Goal: Information Seeking & Learning: Learn about a topic

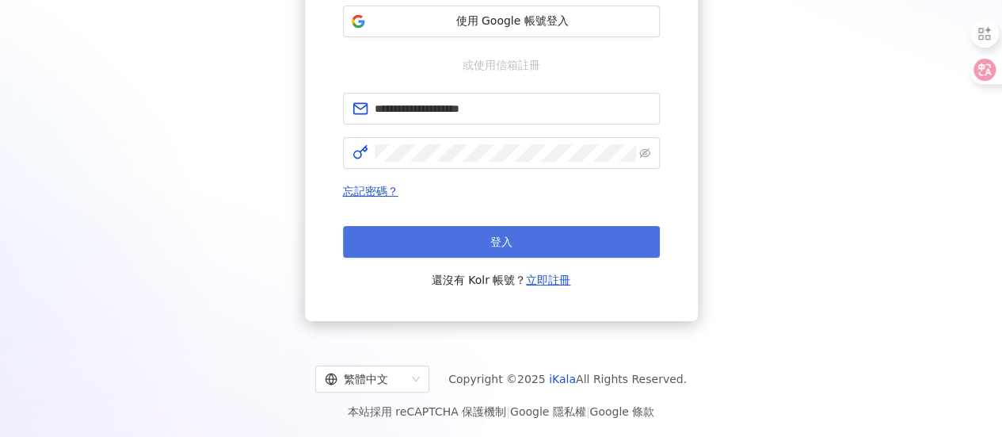
click at [520, 253] on button "登入" at bounding box center [501, 242] width 317 height 32
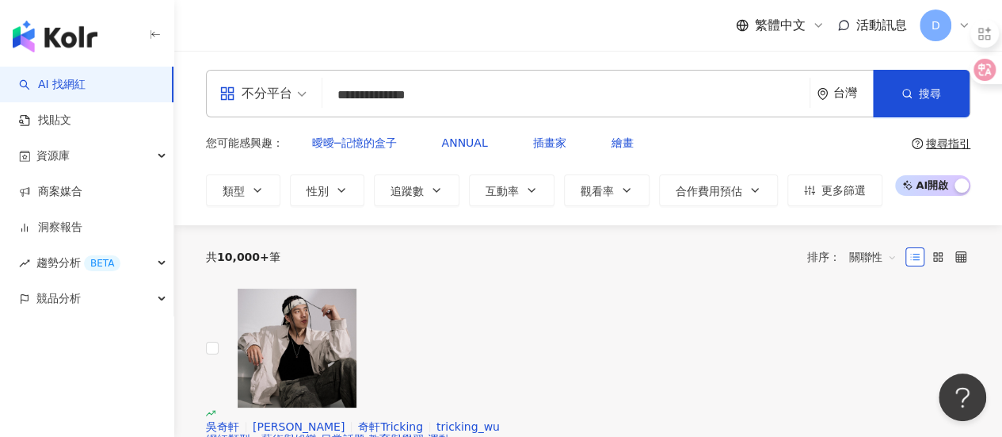
click at [495, 109] on input "**********" at bounding box center [566, 95] width 475 height 30
type input "**********"
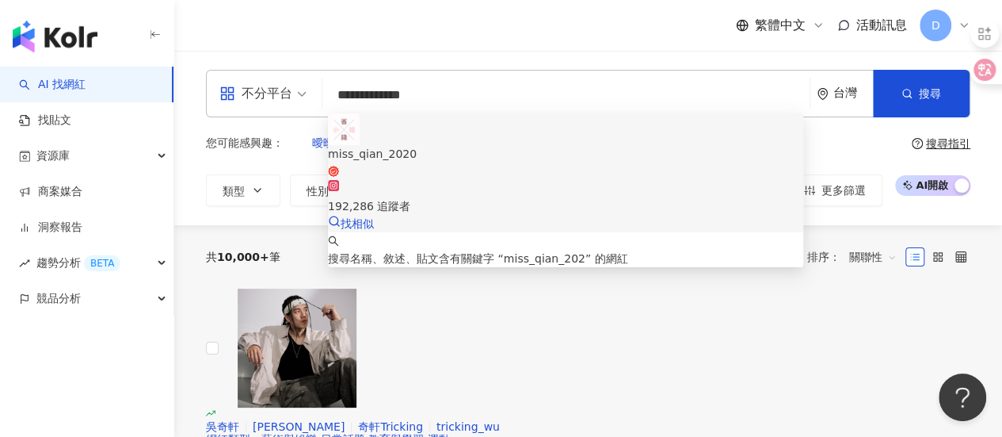
click at [491, 145] on span "miss_qian_2020" at bounding box center [565, 161] width 475 height 32
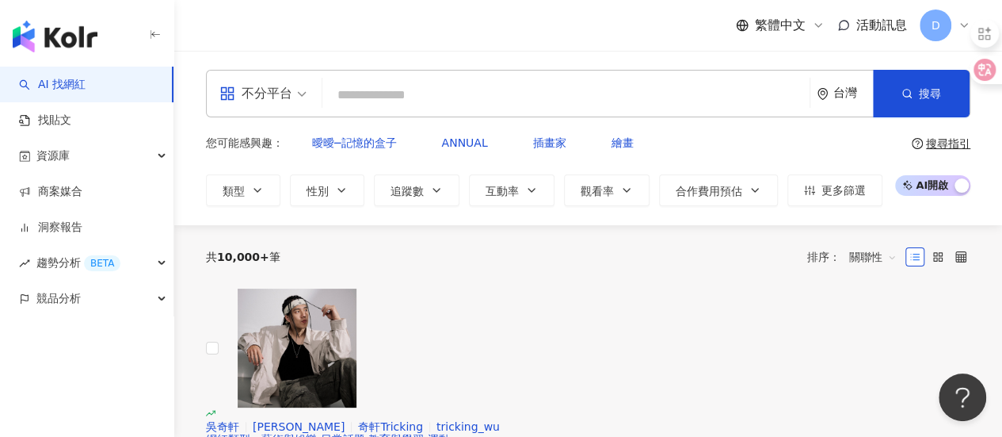
click at [410, 97] on input "search" at bounding box center [566, 95] width 475 height 30
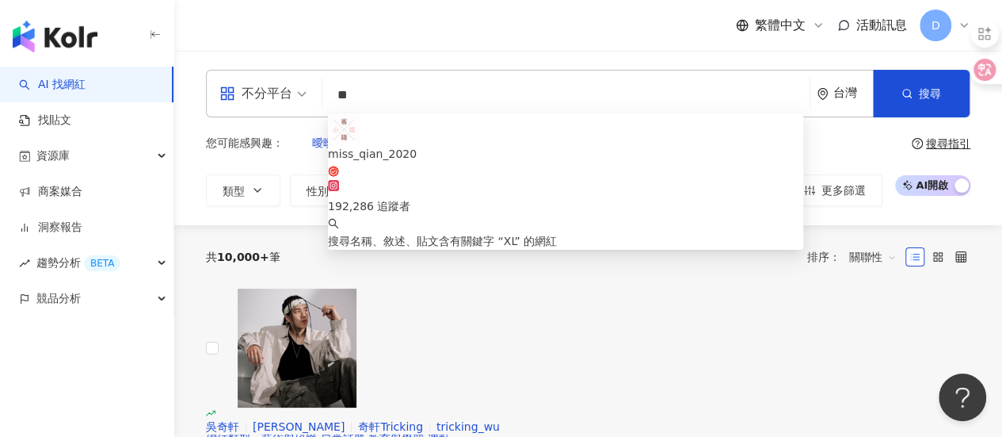
type input "*"
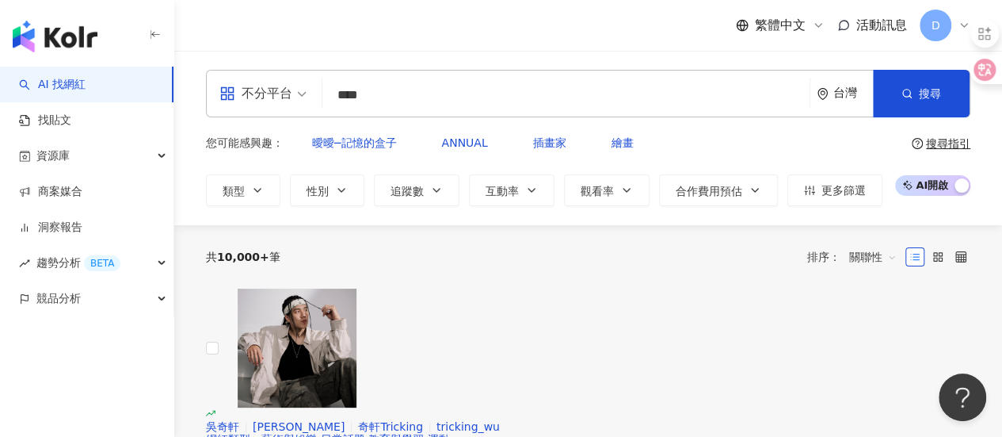
type input "**"
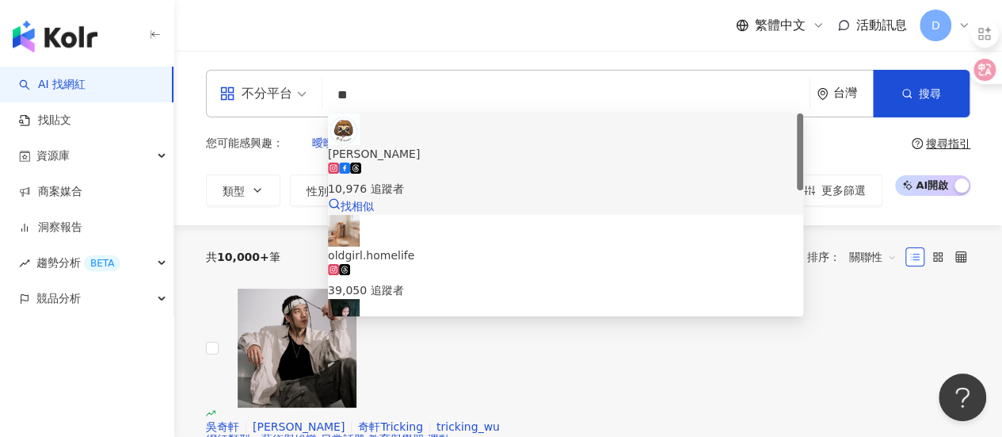
scroll to position [79, 0]
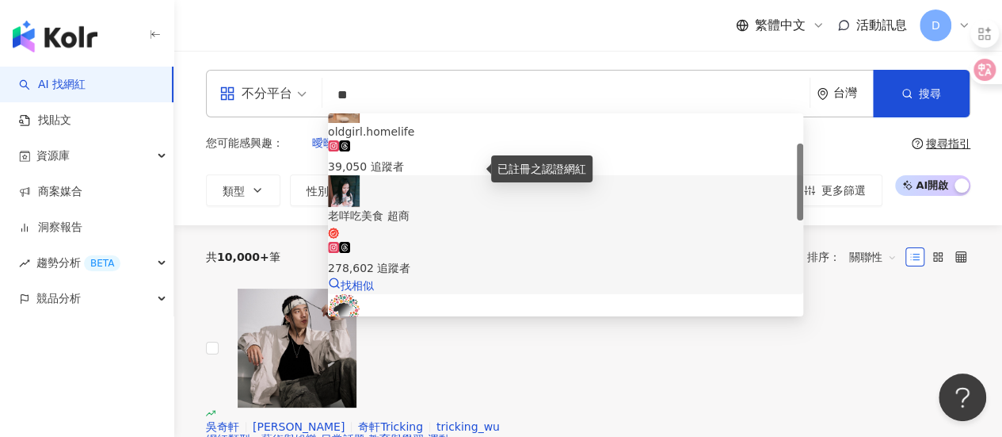
click at [339, 227] on icon at bounding box center [333, 232] width 11 height 11
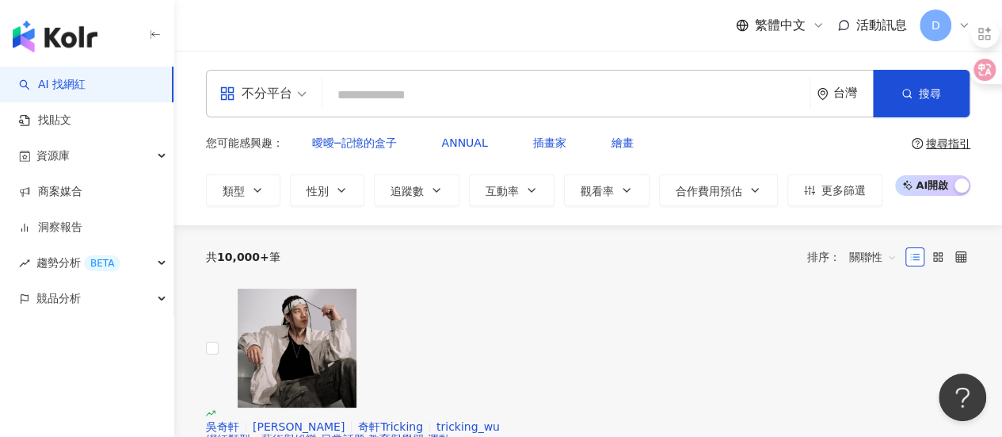
click at [448, 100] on input "search" at bounding box center [566, 95] width 475 height 30
click at [403, 92] on input "search" at bounding box center [566, 95] width 475 height 30
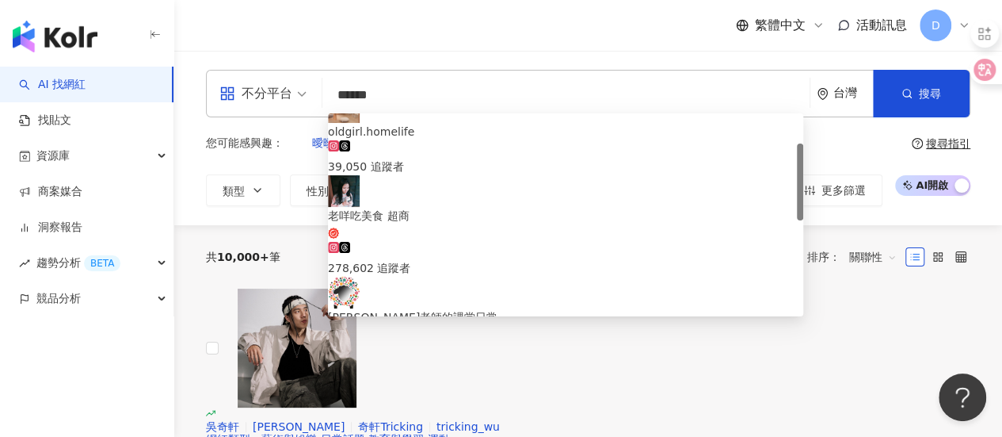
type input "****"
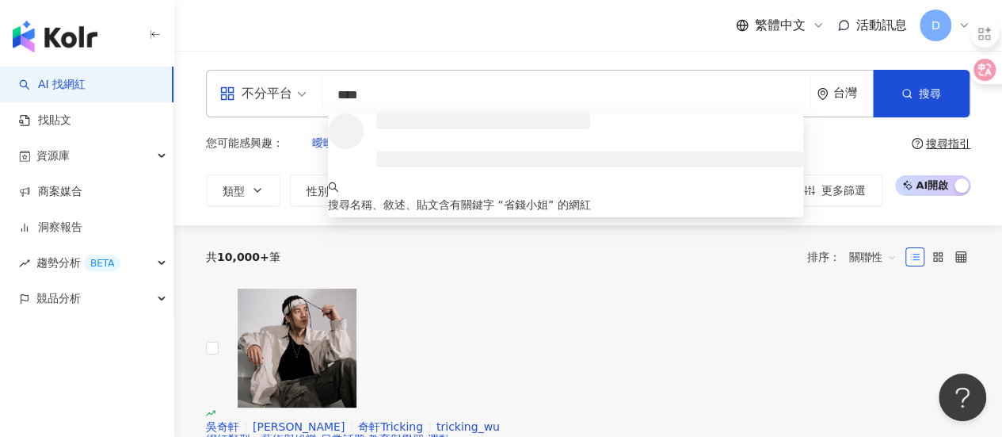
scroll to position [0, 0]
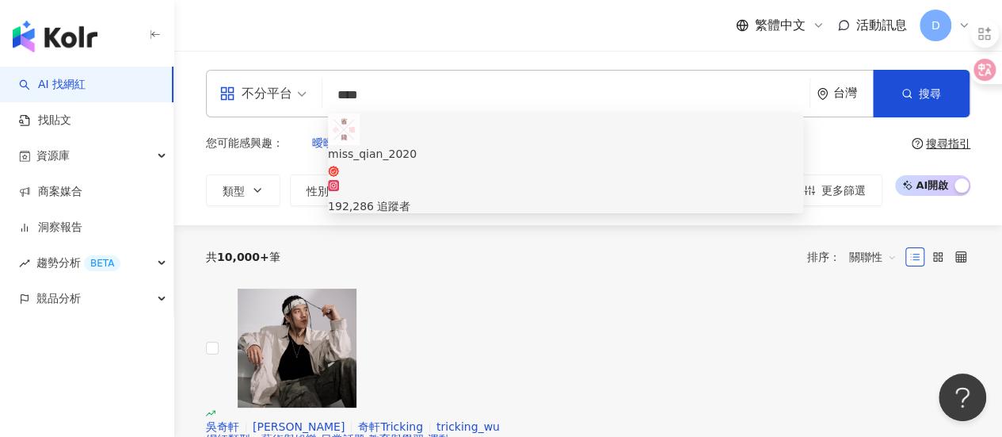
click at [456, 145] on div "miss_qian_2020" at bounding box center [565, 153] width 475 height 17
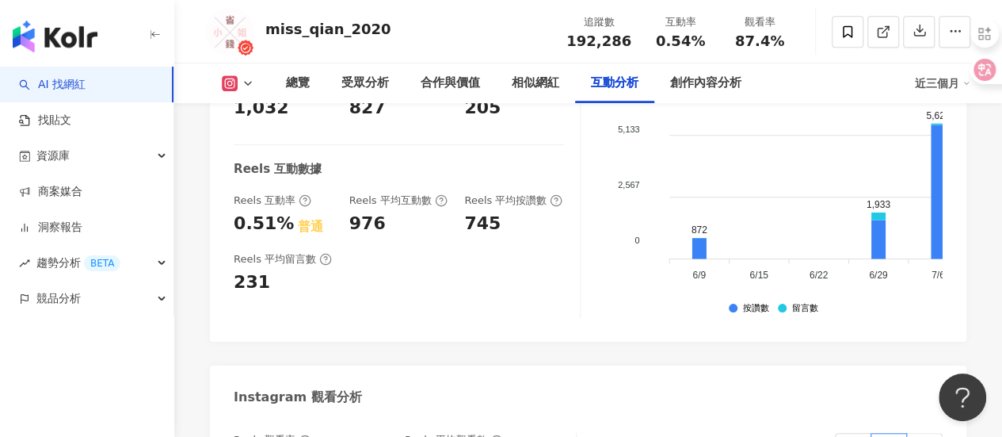
scroll to position [3495, 0]
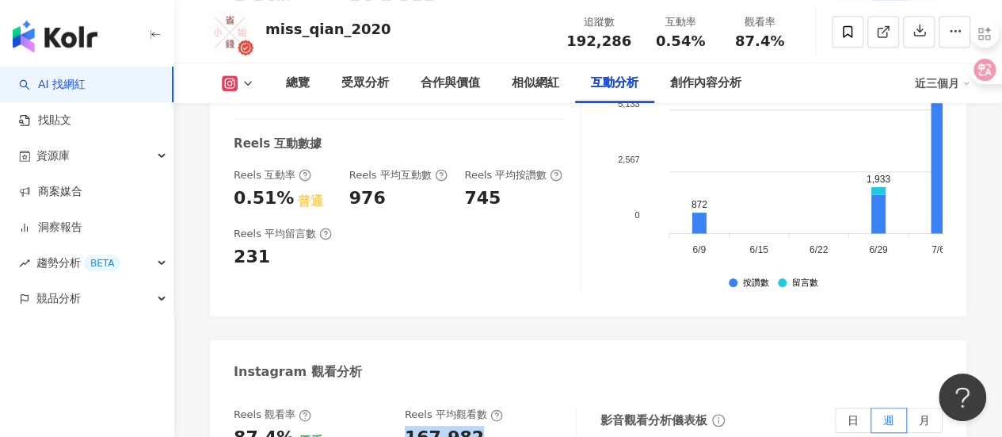
drag, startPoint x: 468, startPoint y: 338, endPoint x: 539, endPoint y: 338, distance: 70.5
click at [539, 407] on div "Reels 觀看率 87.4% 優秀 Reels 平均觀看數 167,982" at bounding box center [397, 428] width 326 height 43
copy div "167,982"
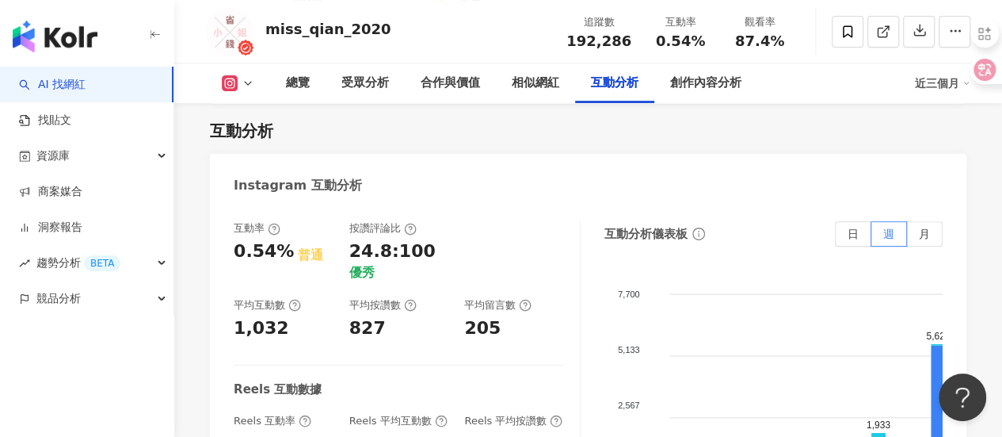
scroll to position [3178, 0]
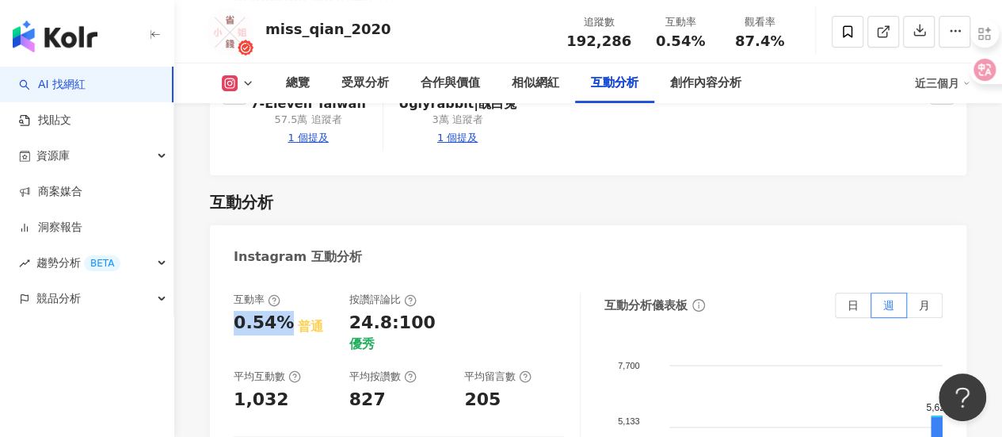
drag, startPoint x: 235, startPoint y: 227, endPoint x: 283, endPoint y: 223, distance: 48.5
click at [283, 311] on div "0.54%" at bounding box center [264, 323] width 60 height 25
copy div "0.54%"
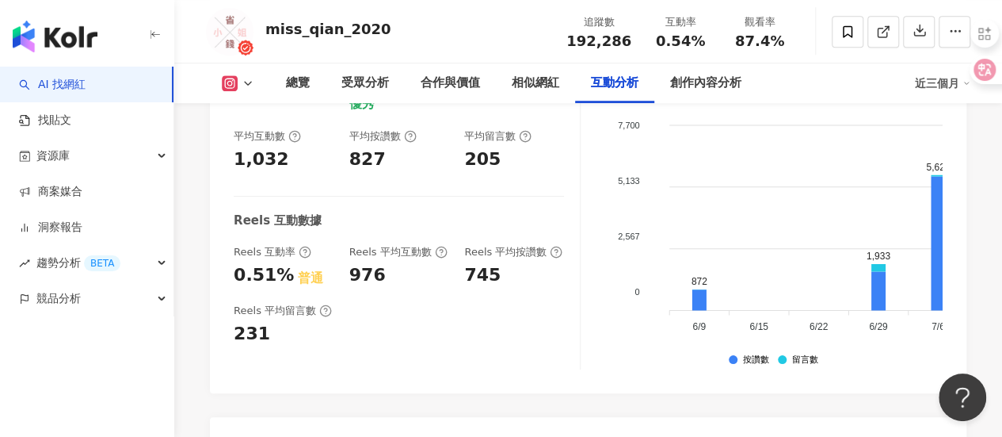
scroll to position [3515, 0]
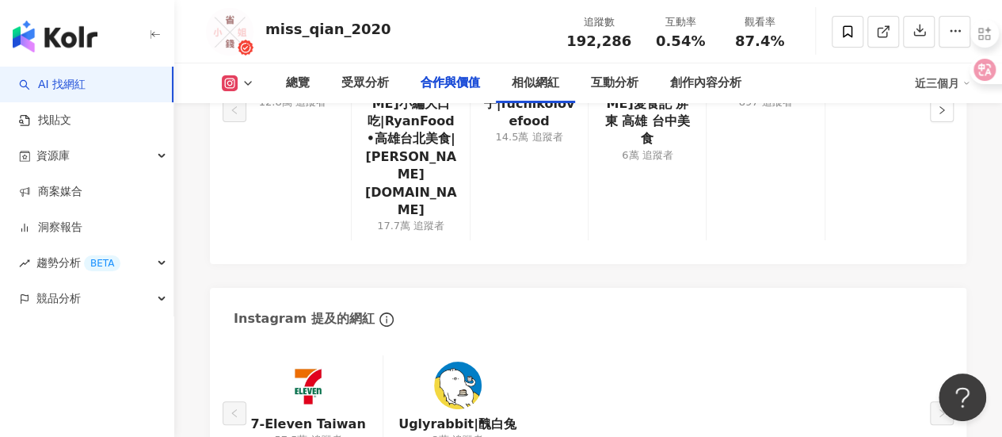
scroll to position [2217, 0]
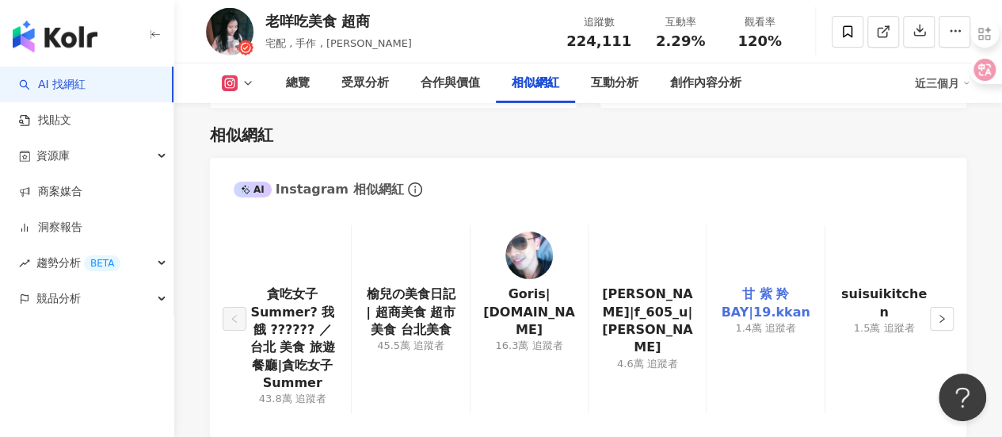
scroll to position [2596, 0]
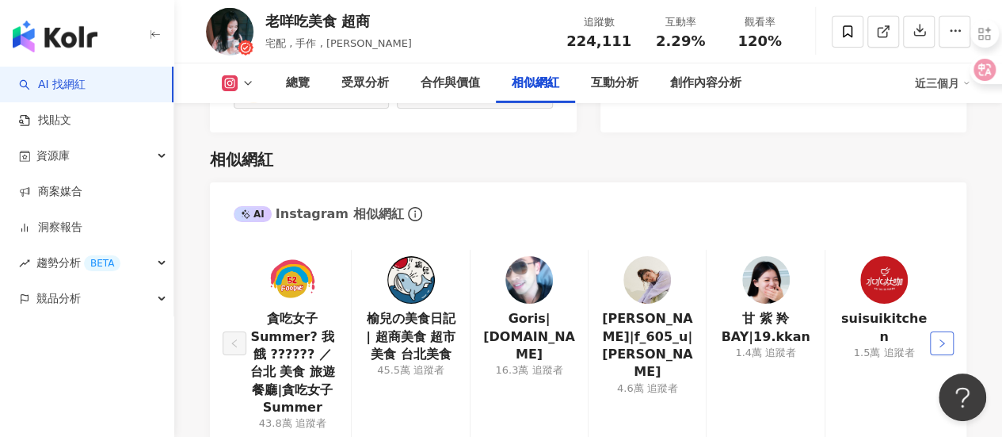
click at [949, 338] on button "button" at bounding box center [942, 343] width 24 height 24
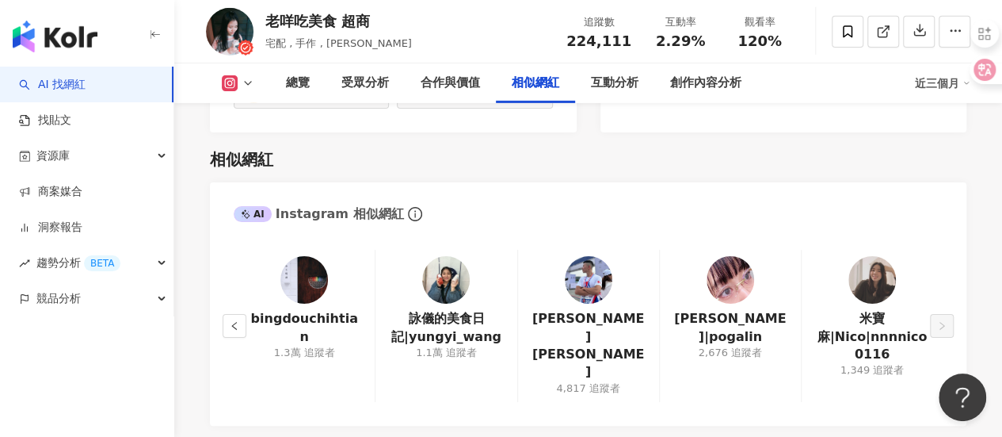
click at [949, 338] on div "bingdouchihtian 1.3萬 追蹤者 詠儀的美食日記|yungyi_wang 1.1萬 追蹤者 Allen lee 4,817 追蹤者 林盈孜|p…" at bounding box center [588, 330] width 757 height 192
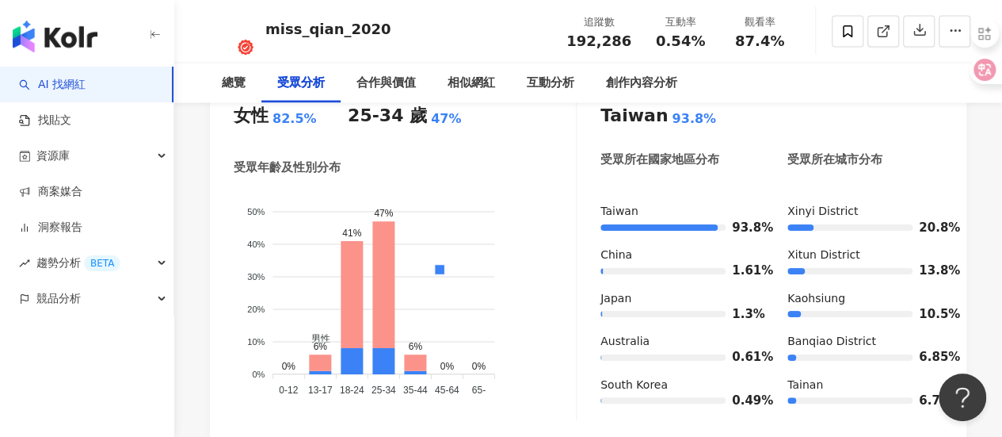
scroll to position [1574, 0]
